Goal: Find specific page/section: Find specific page/section

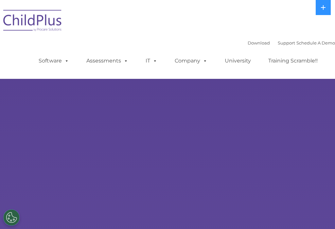
select select "MEDIUM"
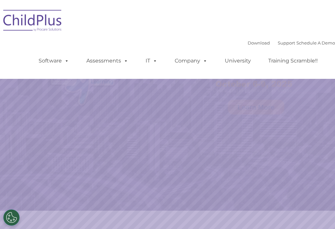
select select "MEDIUM"
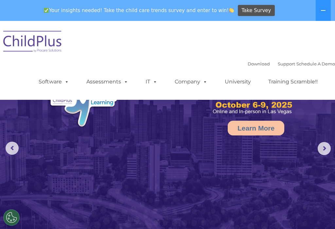
click at [66, 92] on ul "Software ChildPlus: The original and most widely-used Head Start data managemen…" at bounding box center [181, 82] width 310 height 26
click at [62, 85] on link "Software" at bounding box center [54, 81] width 44 height 13
click at [157, 59] on div "Download Support | Schedule A Demo  MENU MENU Software ChildPlus: The original…" at bounding box center [167, 60] width 335 height 69
click at [155, 84] on span at bounding box center [153, 82] width 7 height 6
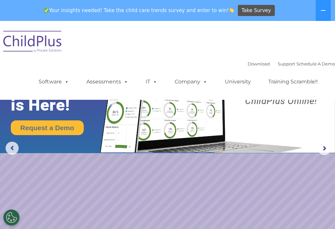
click at [194, 46] on div "Download Support | Schedule A Demo  MENU MENU Software ChildPlus: The original…" at bounding box center [167, 60] width 335 height 69
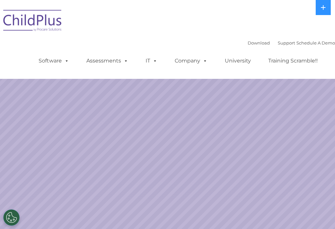
select select "MEDIUM"
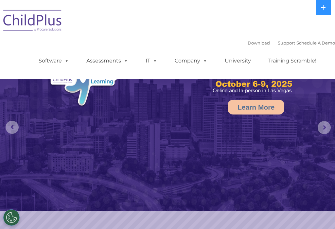
select select "MEDIUM"
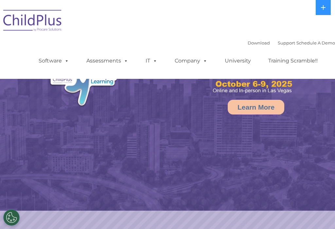
select select "MEDIUM"
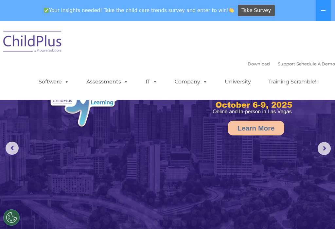
click at [250, 63] on link "Download" at bounding box center [259, 63] width 22 height 5
select select "MEDIUM"
